Goal: Task Accomplishment & Management: Use online tool/utility

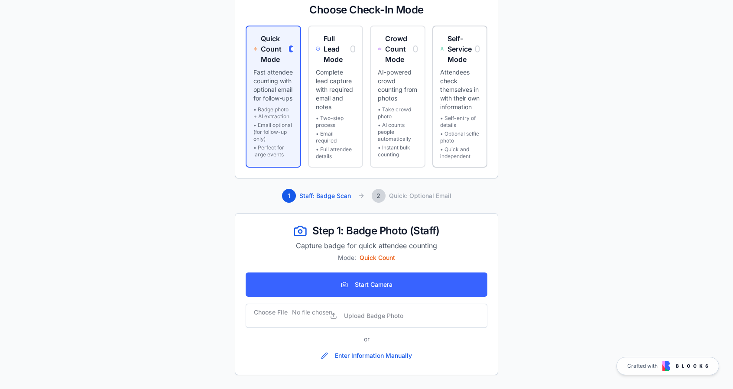
click at [452, 100] on p "Attendees check themselves in with their own information" at bounding box center [460, 89] width 40 height 43
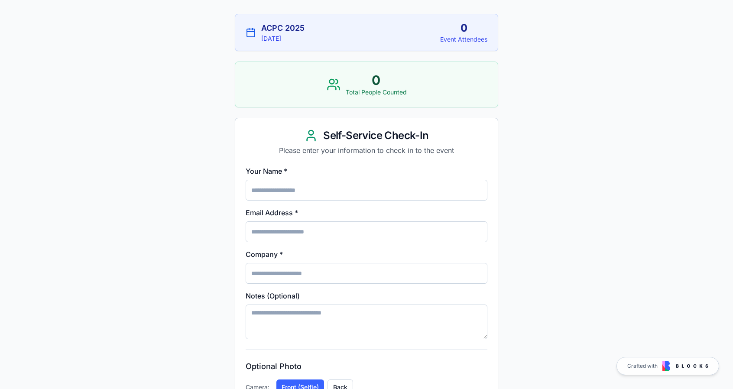
click at [329, 182] on input "Your Name *" at bounding box center [367, 190] width 242 height 21
click at [612, 184] on div "ACPC 2025 8/16/2025 0 Event Attendees 0 Total People Counted Self-Service Check…" at bounding box center [366, 257] width 733 height 515
click at [290, 36] on div "[DATE]" at bounding box center [282, 38] width 43 height 9
click at [288, 31] on h2 "ACPC 2025" at bounding box center [282, 28] width 43 height 12
drag, startPoint x: 269, startPoint y: 28, endPoint x: 256, endPoint y: 30, distance: 12.7
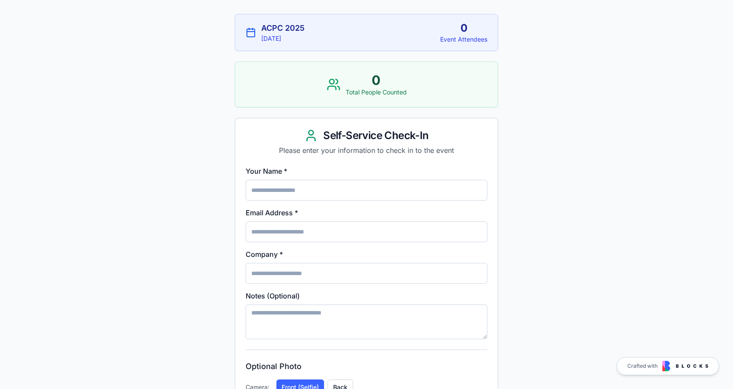
click at [269, 28] on h2 "ACPC 2025" at bounding box center [282, 28] width 43 height 12
click at [251, 32] on icon at bounding box center [251, 32] width 8 height 0
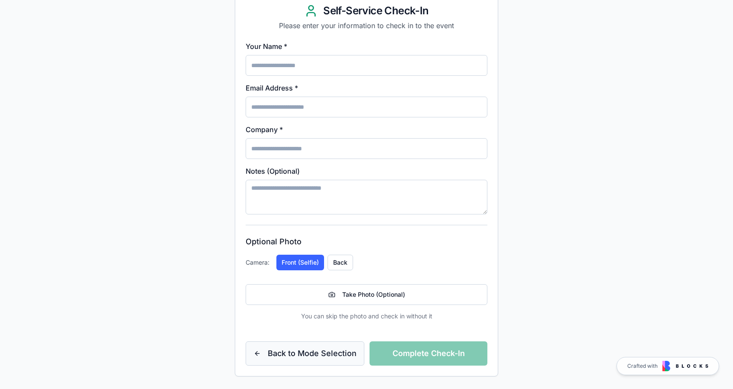
click at [315, 362] on button "Back to Mode Selection" at bounding box center [305, 353] width 119 height 24
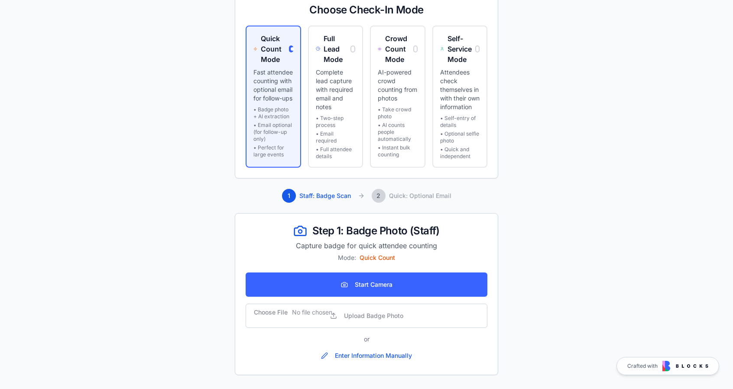
scroll to position [0, 0]
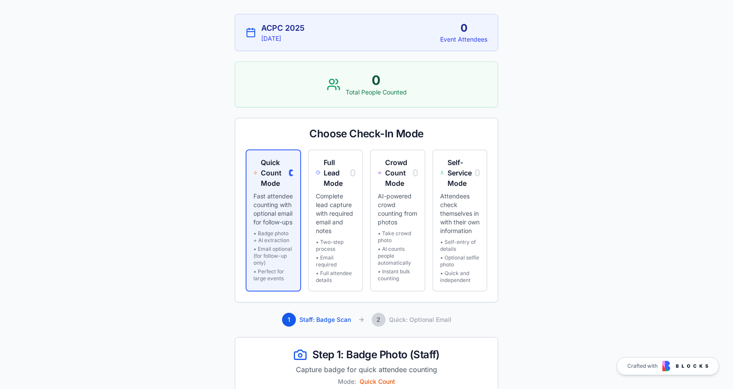
click at [273, 33] on h2 "ACPC 2025" at bounding box center [282, 28] width 43 height 12
click at [238, 30] on div "ACPC 2025 8/16/2025 0 Event Attendees" at bounding box center [366, 32] width 262 height 36
click at [242, 30] on div "ACPC 2025 8/16/2025 0 Event Attendees" at bounding box center [366, 32] width 262 height 36
drag, startPoint x: 275, startPoint y: 35, endPoint x: 387, endPoint y: 103, distance: 131.3
click at [387, 103] on div "ACPC 2025 8/16/2025 0 Event Attendees 0 Total People Counted Choose Check-In Mo…" at bounding box center [366, 256] width 291 height 513
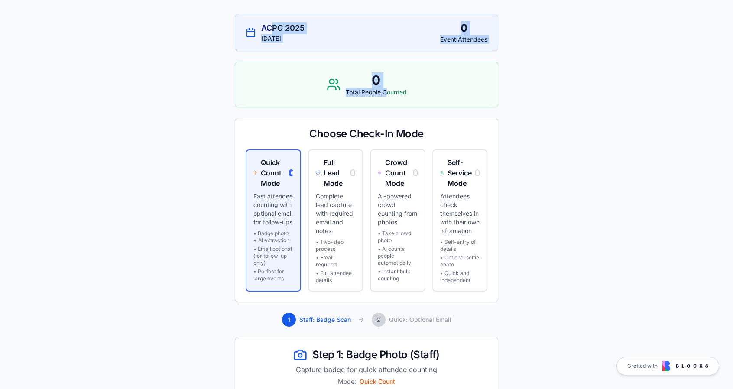
drag, startPoint x: 387, startPoint y: 103, endPoint x: 422, endPoint y: 94, distance: 35.7
click at [388, 103] on div "0 Total People Counted" at bounding box center [366, 84] width 262 height 45
drag, startPoint x: 424, startPoint y: 94, endPoint x: 430, endPoint y: 93, distance: 7.0
click at [425, 94] on div "0 Total People Counted" at bounding box center [366, 84] width 262 height 45
click at [435, 93] on div "0 Total People Counted" at bounding box center [366, 84] width 262 height 45
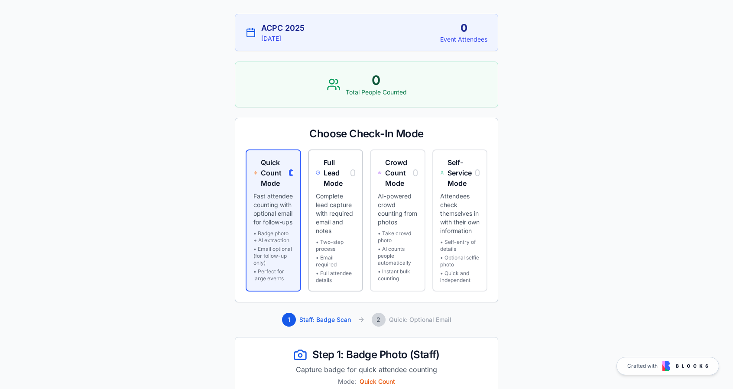
scroll to position [131, 0]
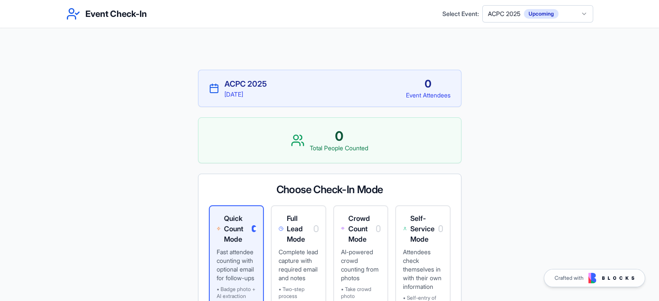
click at [536, 15] on html "Event Check-In Select Event: ACPC 2025 Upcoming ACPC 2025 8/16/2025 0 Event Att…" at bounding box center [329, 284] width 659 height 569
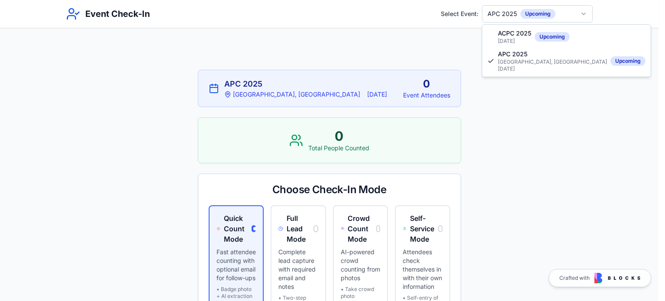
click at [521, 14] on html "Event Check-In Select Event: APC 2025 Upcoming APC 2025 [GEOGRAPHIC_DATA], [GEO…" at bounding box center [332, 284] width 665 height 569
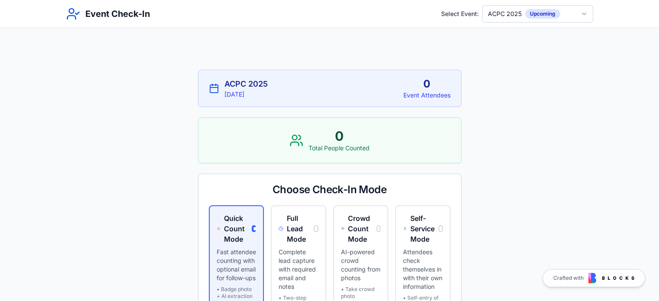
scroll to position [130, 0]
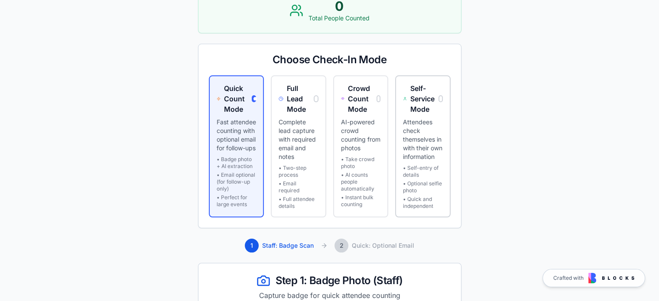
click at [433, 188] on ul "• Self-entry of details • Optional selfie photo • Quick and independent" at bounding box center [423, 187] width 40 height 45
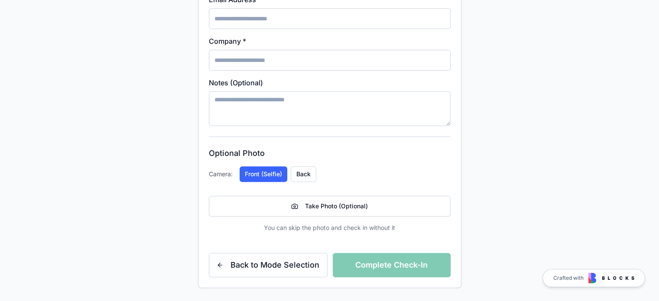
scroll to position [9, 0]
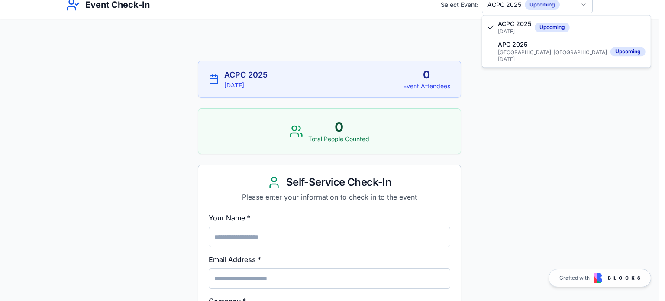
click at [520, 4] on html "Event Check-In Select Event: ACPC 2025 Upcoming ACPC 2025 [DATE] 0 Event Attend…" at bounding box center [332, 276] width 665 height 571
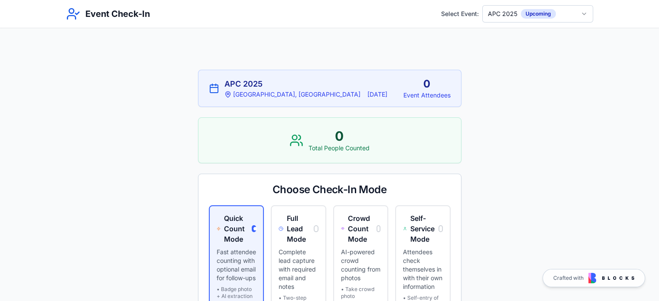
click at [522, 16] on html "Event Check-In Select Event: APC 2025 Upcoming APC 2025 Seattle, WA 9/6/2025 0 …" at bounding box center [329, 284] width 659 height 569
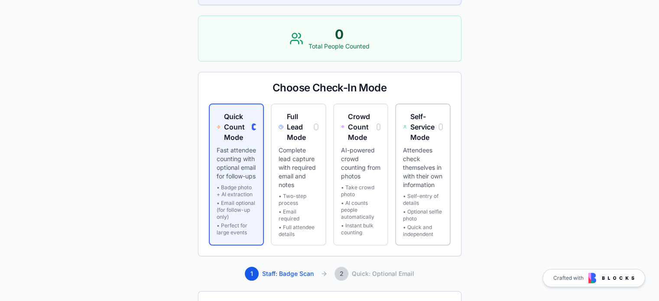
click at [425, 159] on p "Attendees check themselves in with their own information" at bounding box center [423, 167] width 40 height 43
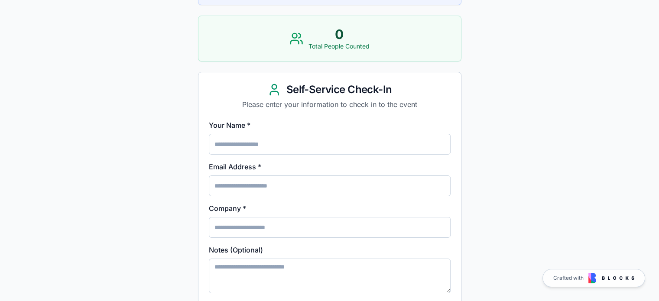
scroll to position [269, 0]
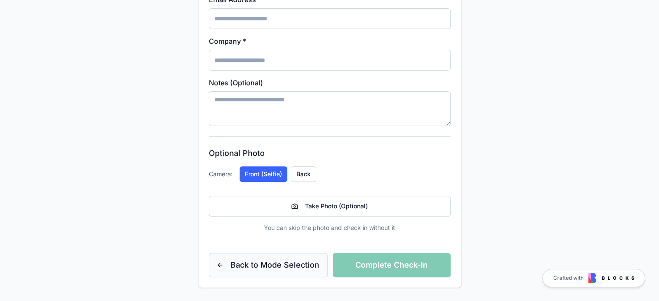
click at [241, 272] on button "Back to Mode Selection" at bounding box center [268, 265] width 119 height 24
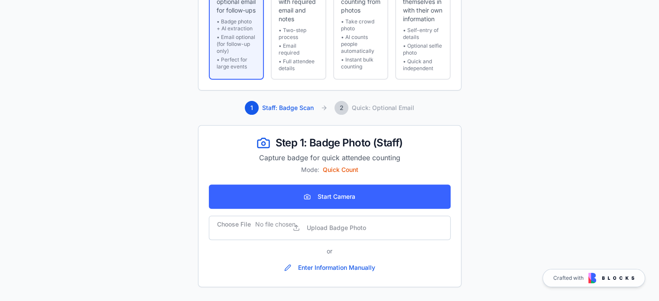
click at [533, 198] on main "ACPC 2025 8/16/2025 0 Event Attendees 0 Total People Counted Choose Check-In Mo…" at bounding box center [329, 31] width 659 height 540
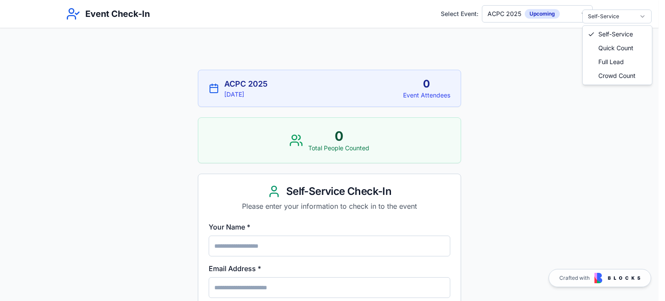
click at [596, 16] on html "Event Check-In Select Event: ACPC 2025 Upcoming ACPC 2025 [DATE] 0 Event Attend…" at bounding box center [332, 285] width 665 height 571
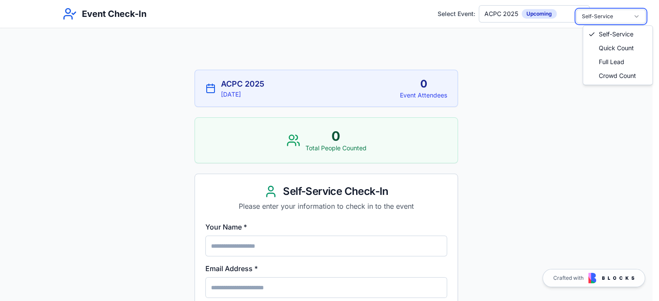
click at [528, 98] on html "Event Check-In Select Event: ACPC 2025 Upcoming ACPC 2025 [DATE] 0 Event Attend…" at bounding box center [329, 285] width 659 height 571
